Goal: Book appointment/travel/reservation

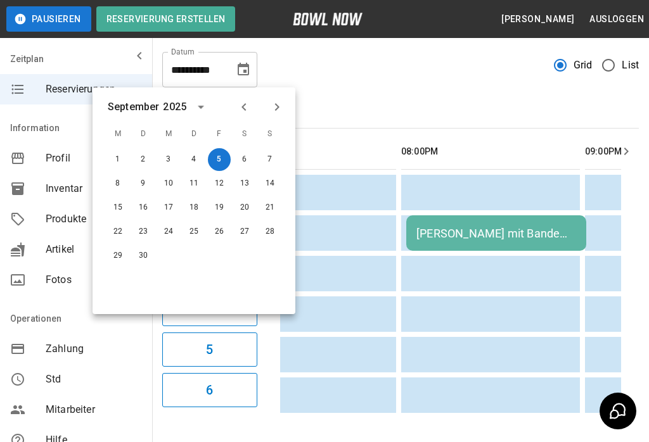
click at [169, 209] on button "17" at bounding box center [168, 207] width 23 height 23
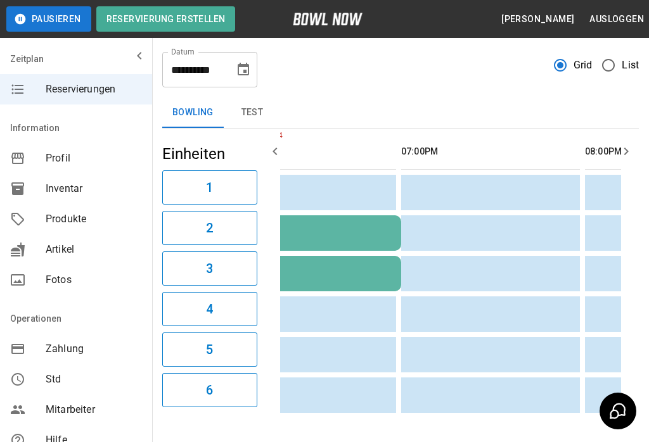
click at [168, 162] on button "17" at bounding box center [175, 155] width 17 height 13
type input "**********"
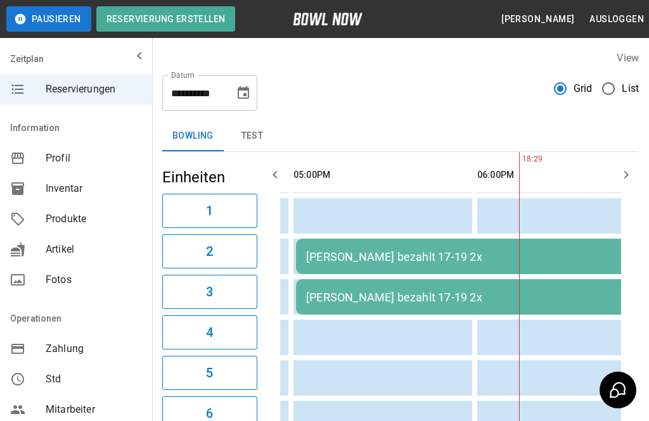
click at [240, 82] on button "Choose date, selected date is 17. Sep. 2025" at bounding box center [243, 92] width 25 height 25
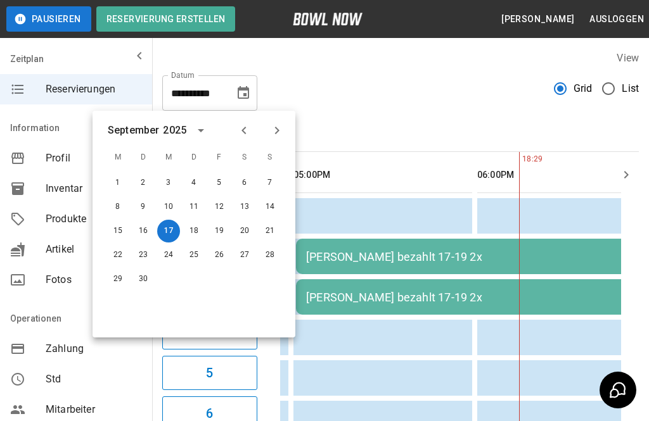
click at [246, 126] on icon "Previous month" at bounding box center [243, 130] width 15 height 15
click at [250, 135] on icon "Previous month" at bounding box center [243, 130] width 15 height 15
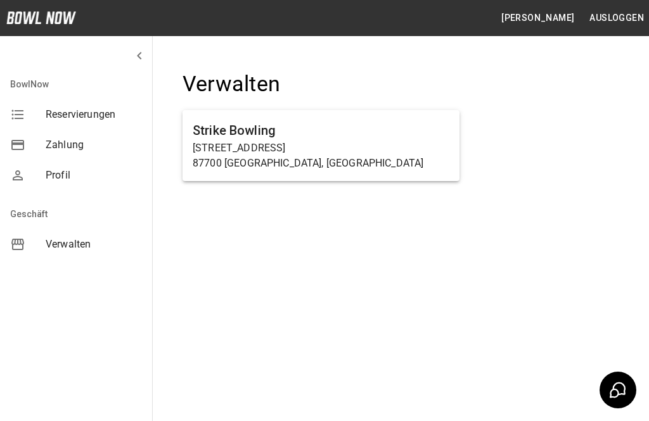
click at [289, 156] on p "87700 Memmingen, Germany" at bounding box center [321, 163] width 257 height 15
click at [326, 149] on p "Haußmannstraße 2a" at bounding box center [321, 148] width 257 height 15
click at [343, 146] on p "Haußmannstraße 2a" at bounding box center [321, 148] width 257 height 15
click at [336, 156] on p "87700 Memmingen, Germany" at bounding box center [321, 163] width 257 height 15
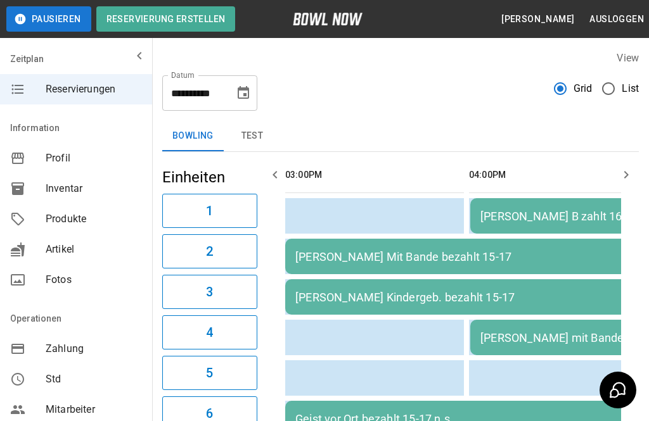
click at [250, 94] on icon "Choose date, selected date is 21. Aug. 2025" at bounding box center [243, 93] width 15 height 15
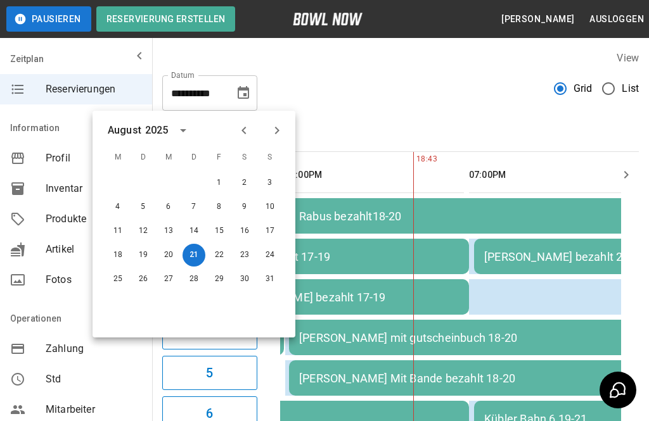
click at [218, 255] on button "22" at bounding box center [219, 255] width 23 height 23
type input "**********"
